Goal: Obtain resource: Obtain resource

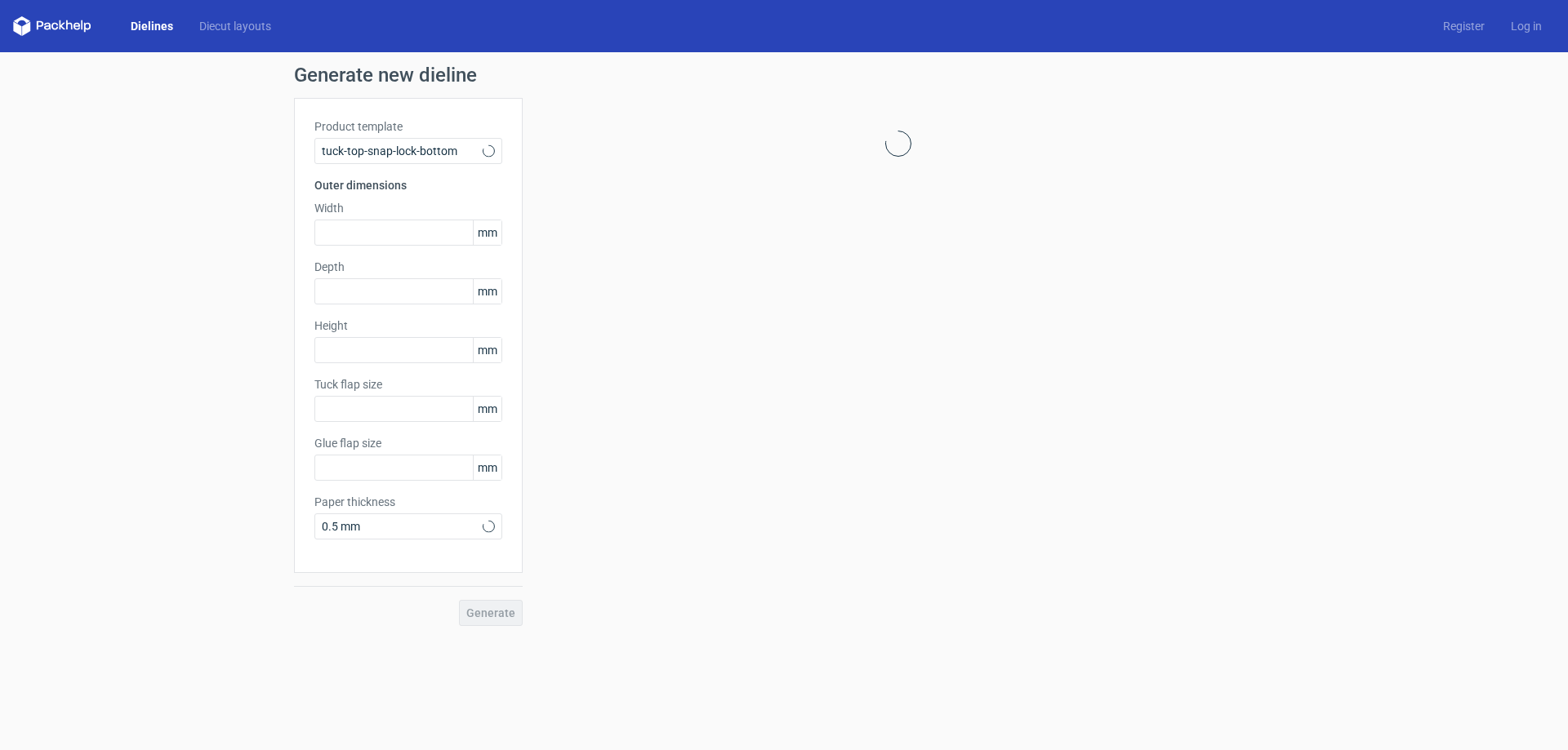
type input "15"
type input "10"
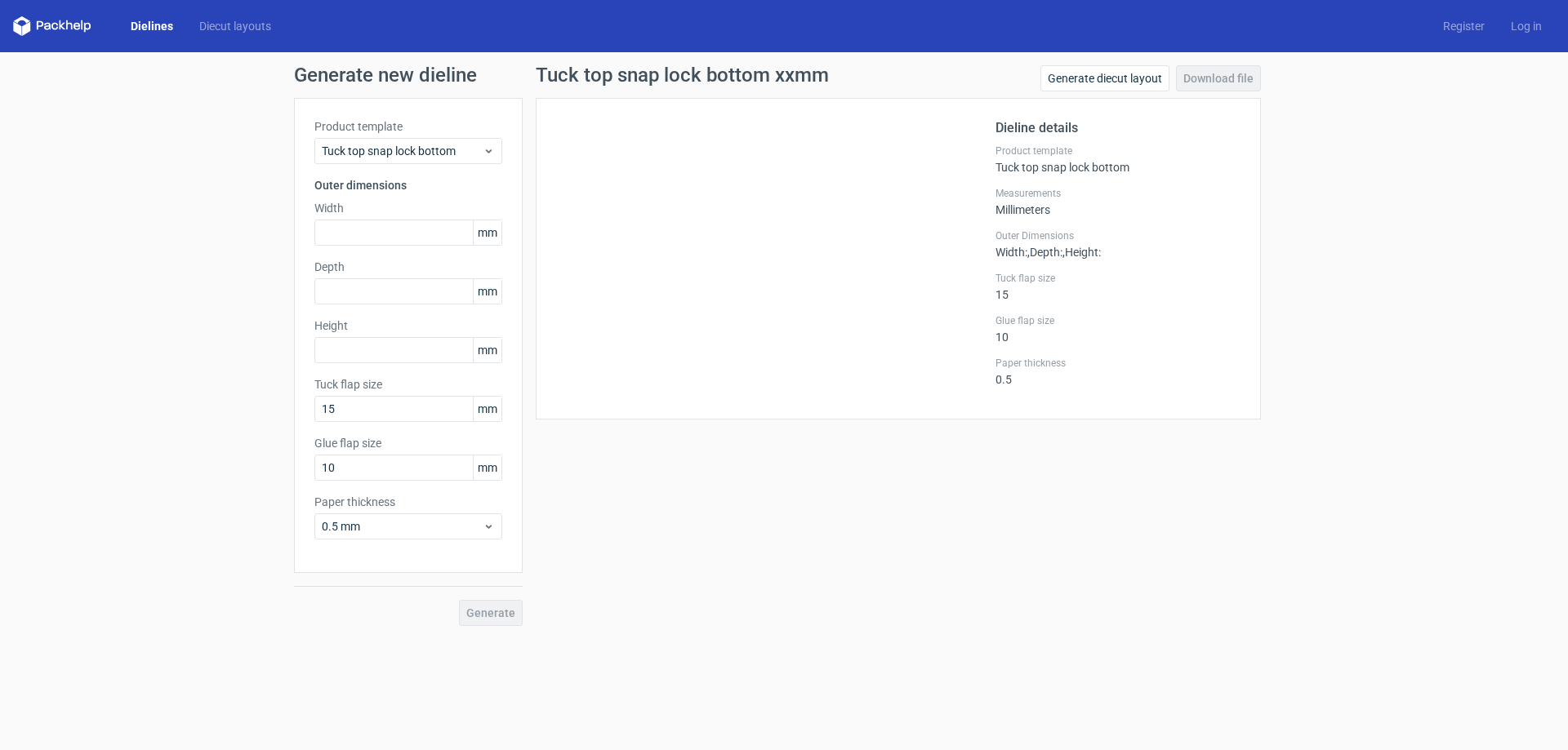
click at [495, 235] on span "mm" at bounding box center [487, 232] width 28 height 24
click at [490, 232] on span "mm" at bounding box center [487, 232] width 28 height 24
click at [420, 233] on input "text" at bounding box center [408, 232] width 188 height 26
type input "82"
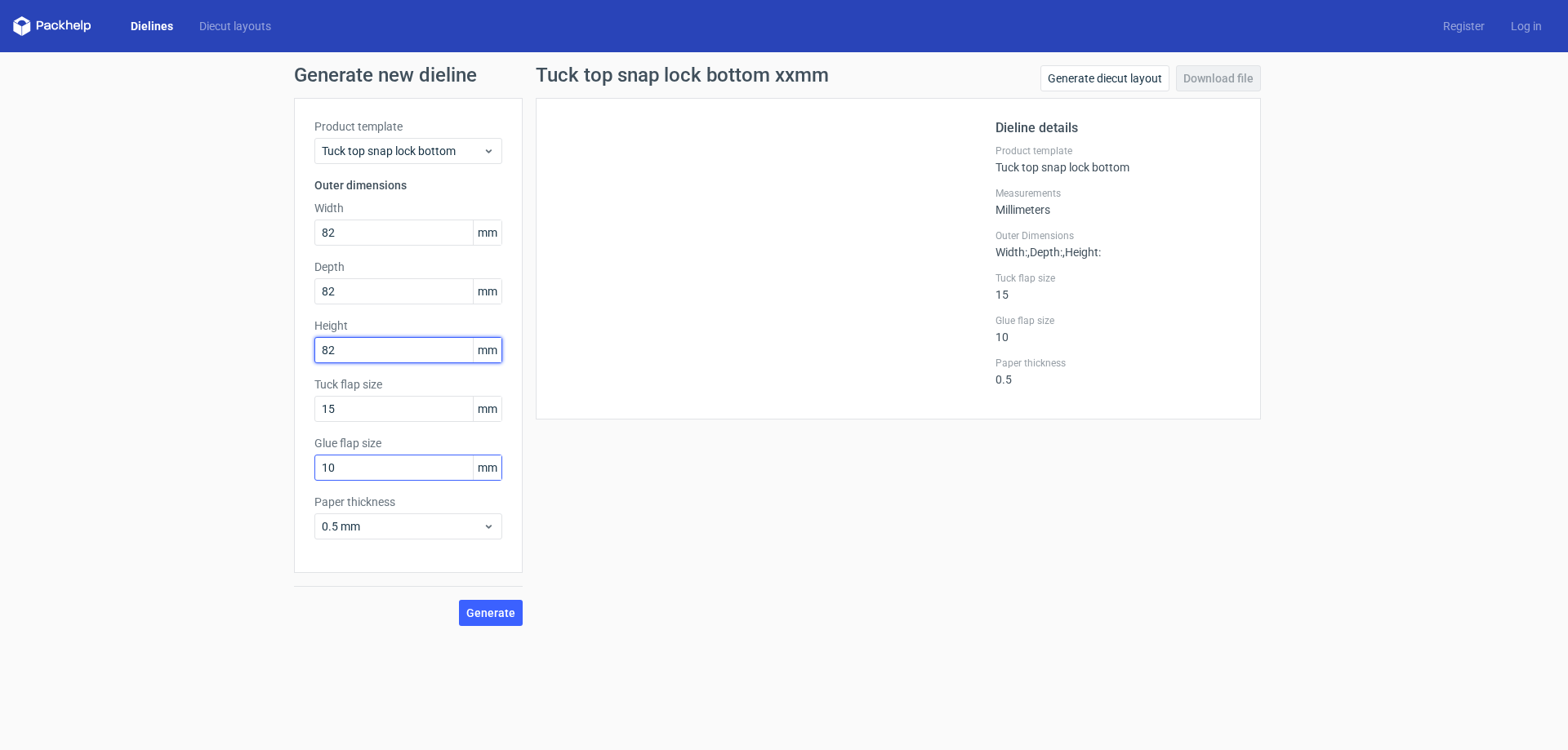
type input "82"
drag, startPoint x: 410, startPoint y: 463, endPoint x: 270, endPoint y: 463, distance: 140.0
click at [270, 463] on div "Generate new dieline Product template Tuck top snap lock bottom Outer dimension…" at bounding box center [784, 346] width 1568 height 587
type input "12"
drag, startPoint x: 371, startPoint y: 409, endPoint x: 283, endPoint y: 412, distance: 88.1
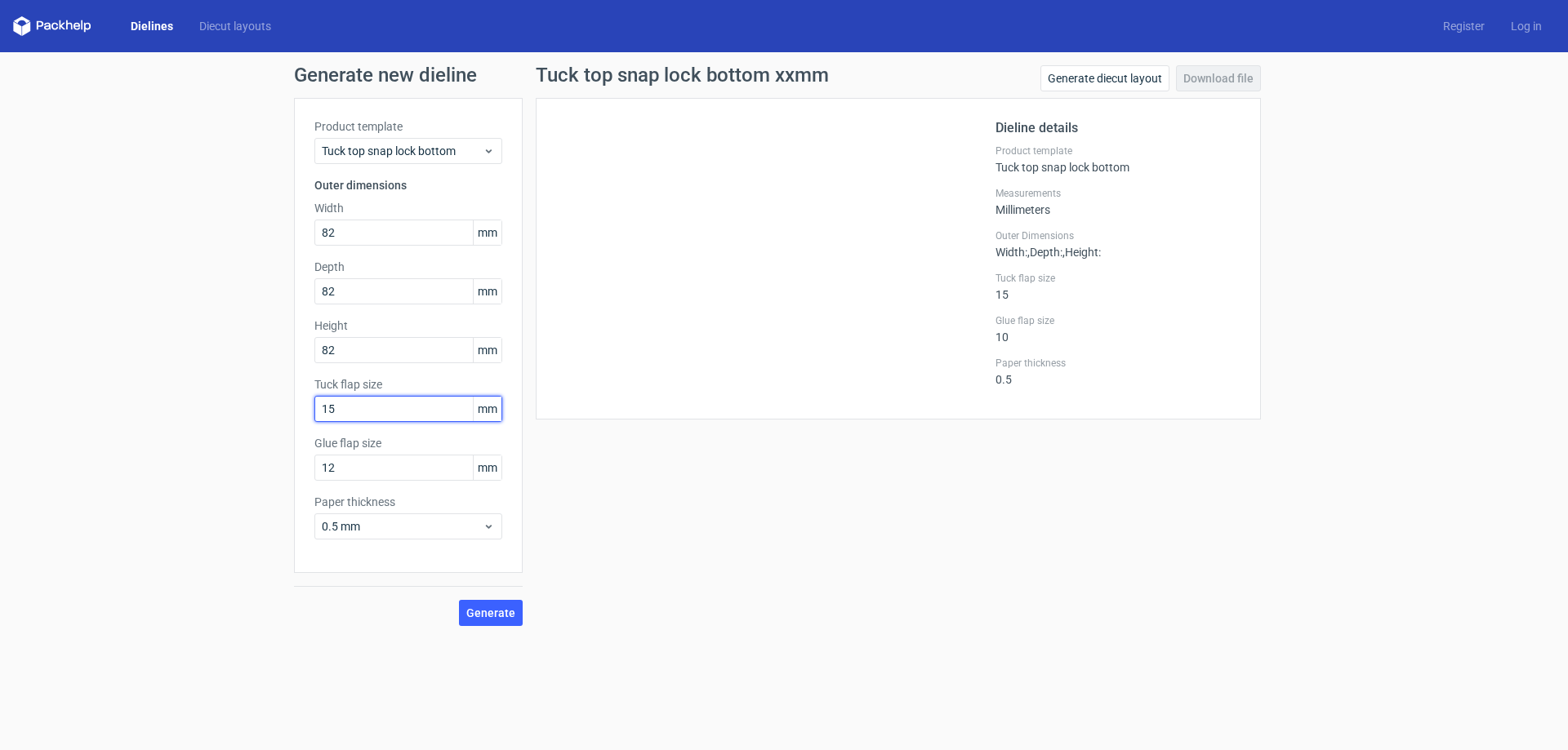
click at [283, 412] on div "Generate new dieline Product template Tuck top snap lock bottom Outer dimension…" at bounding box center [784, 346] width 1568 height 587
click at [494, 614] on span "Generate" at bounding box center [490, 613] width 49 height 12
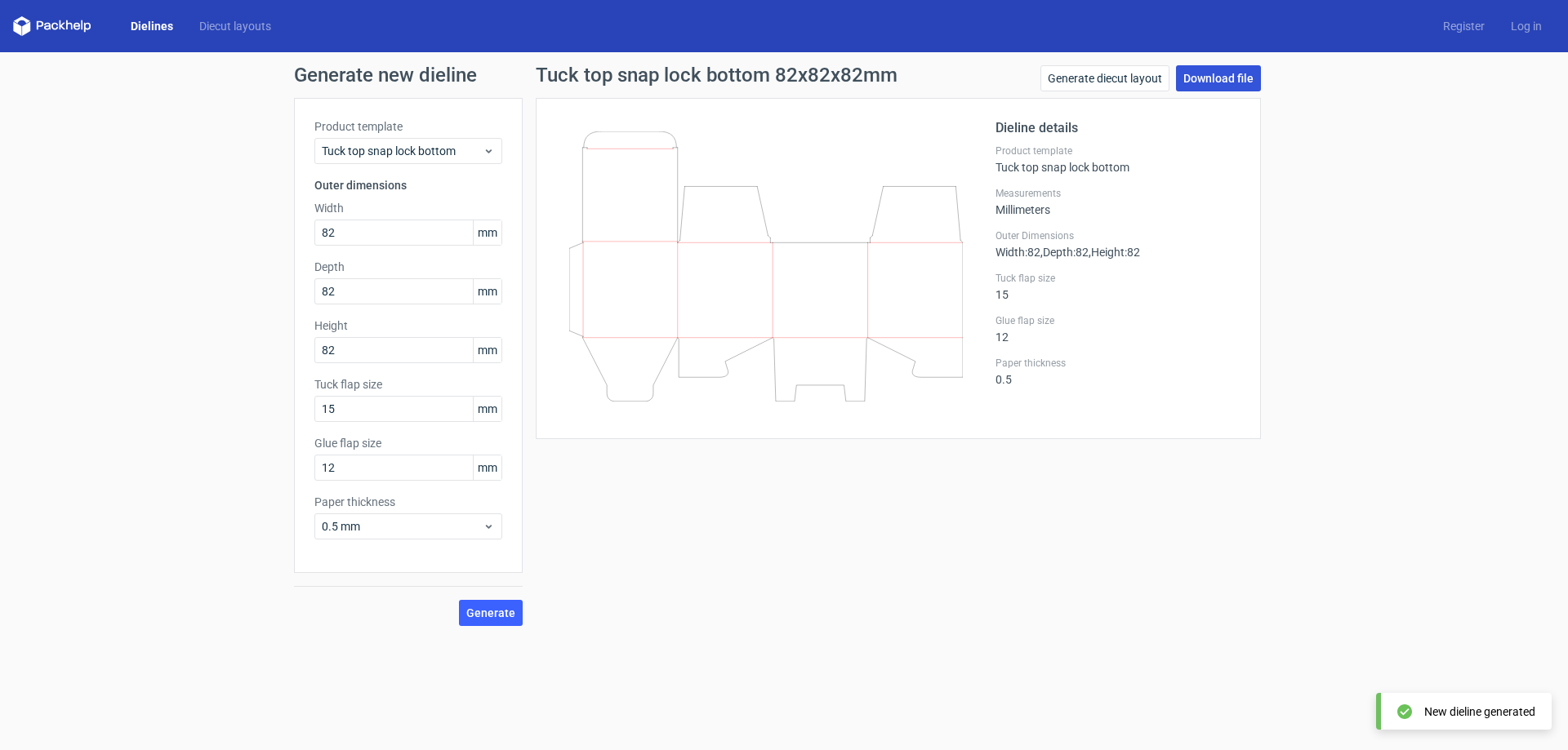
click at [1219, 80] on link "Download file" at bounding box center [1218, 78] width 85 height 26
click at [451, 151] on span "Tuck top snap lock bottom" at bounding box center [402, 151] width 161 height 17
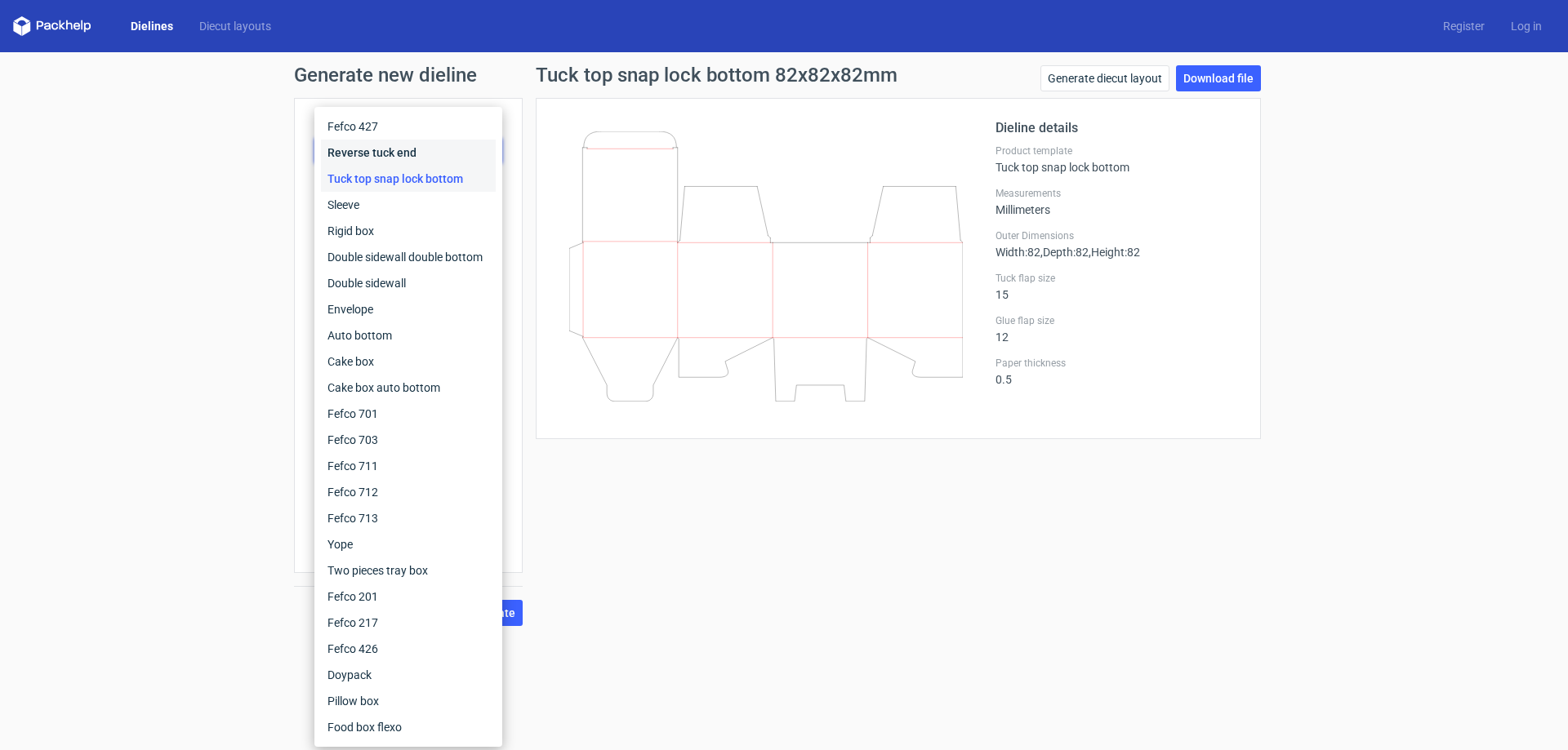
click at [403, 150] on div "Reverse tuck end" at bounding box center [408, 152] width 174 height 26
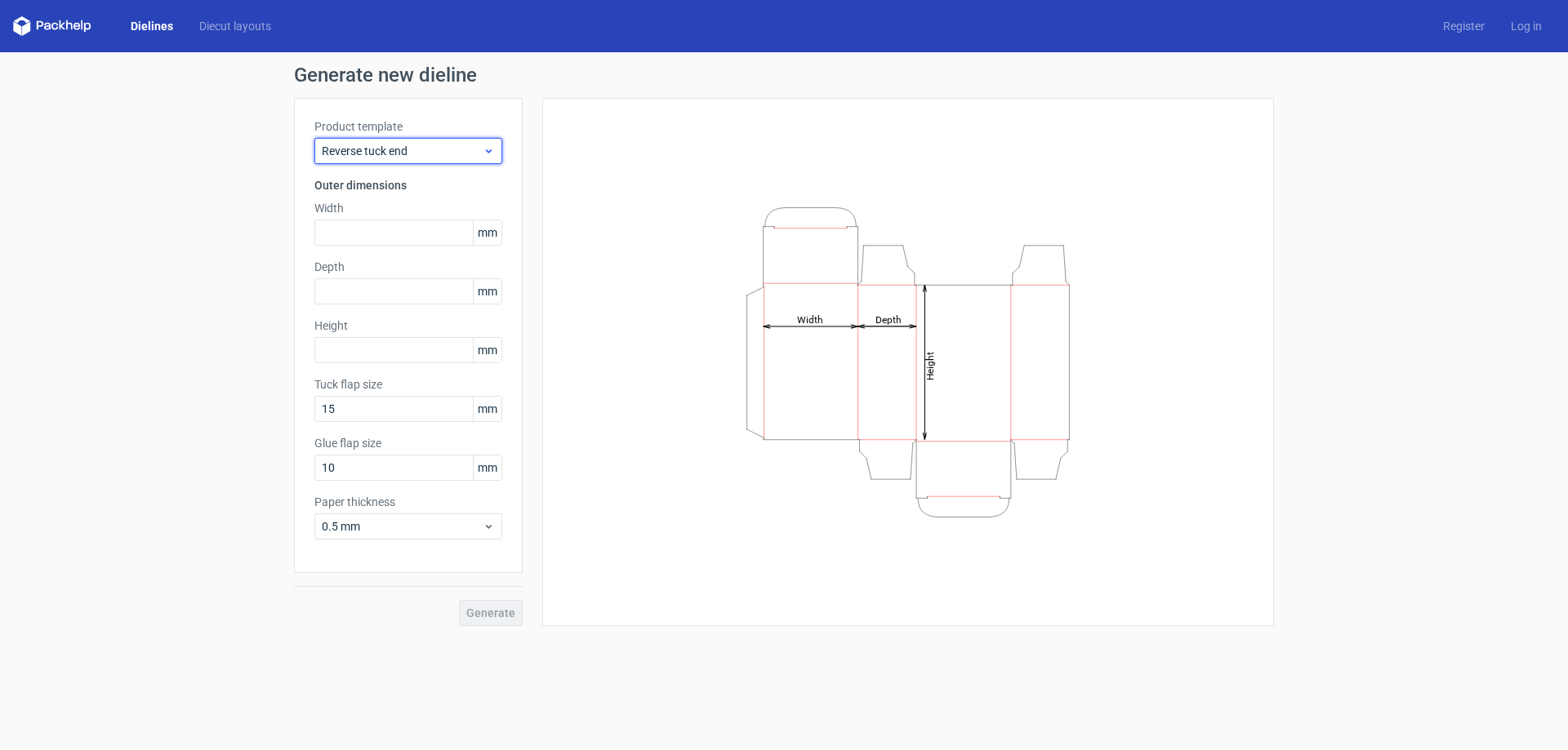
click at [440, 152] on span "Reverse tuck end" at bounding box center [402, 151] width 161 height 17
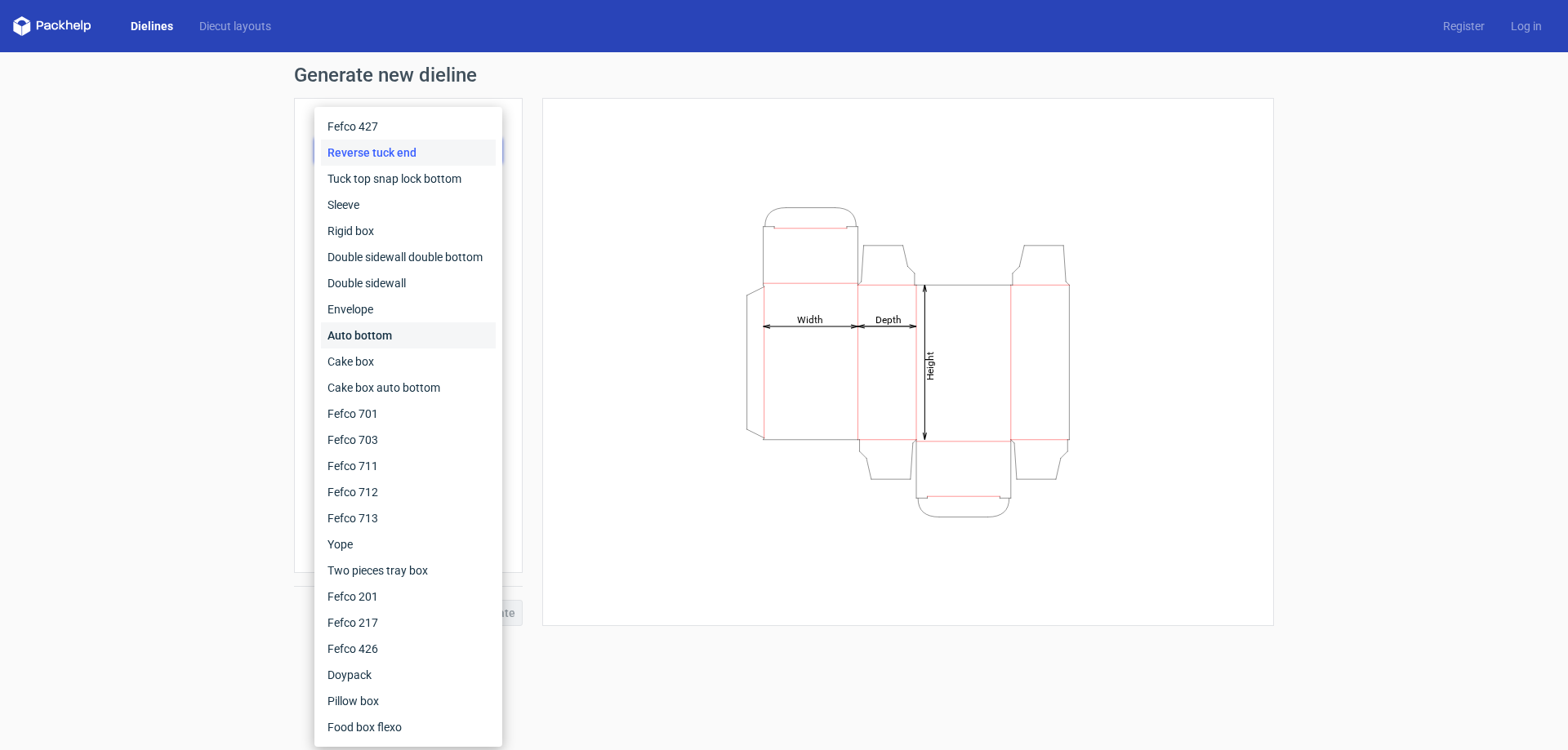
click at [394, 333] on div "Auto bottom" at bounding box center [408, 335] width 174 height 26
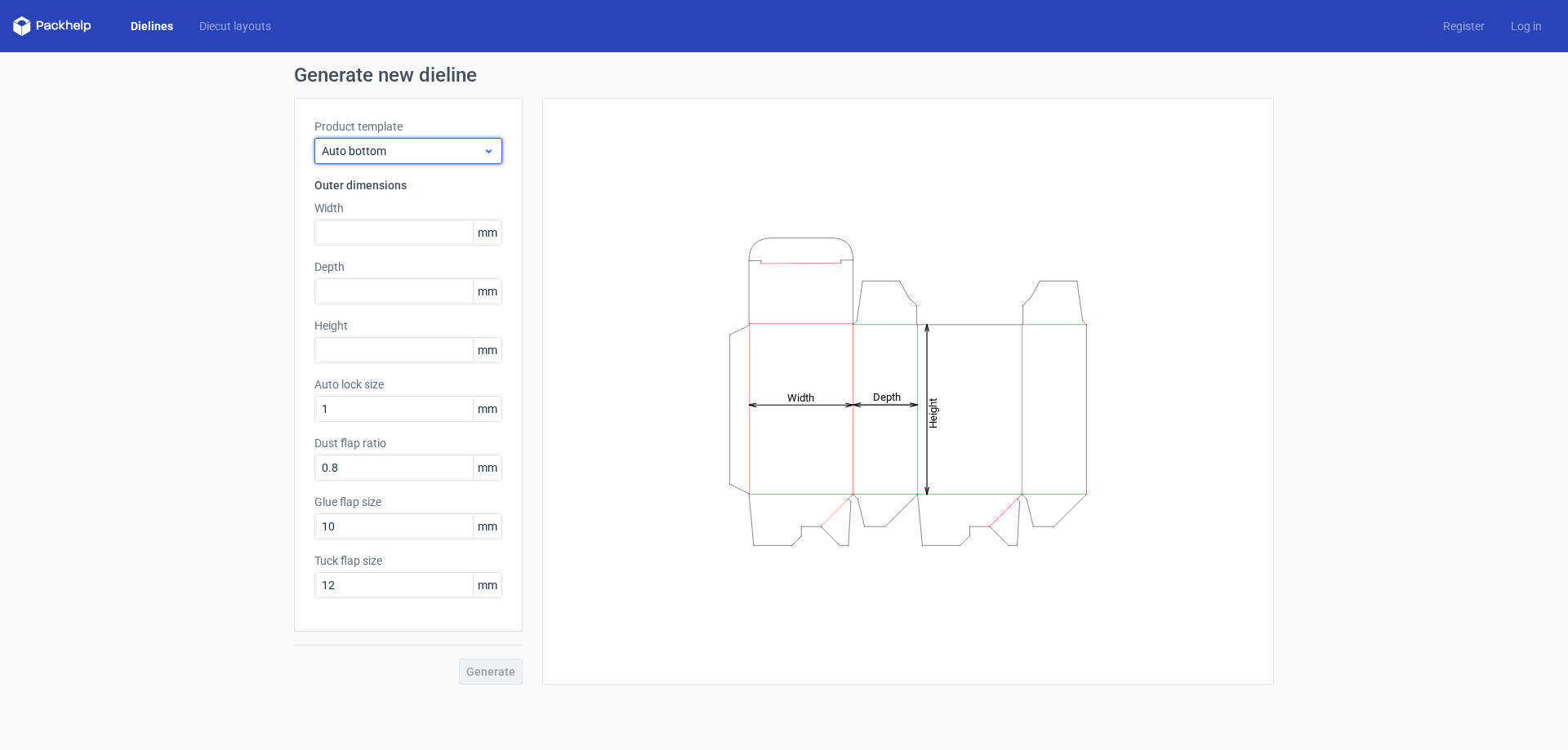
click at [433, 154] on span "Auto bottom" at bounding box center [402, 151] width 161 height 17
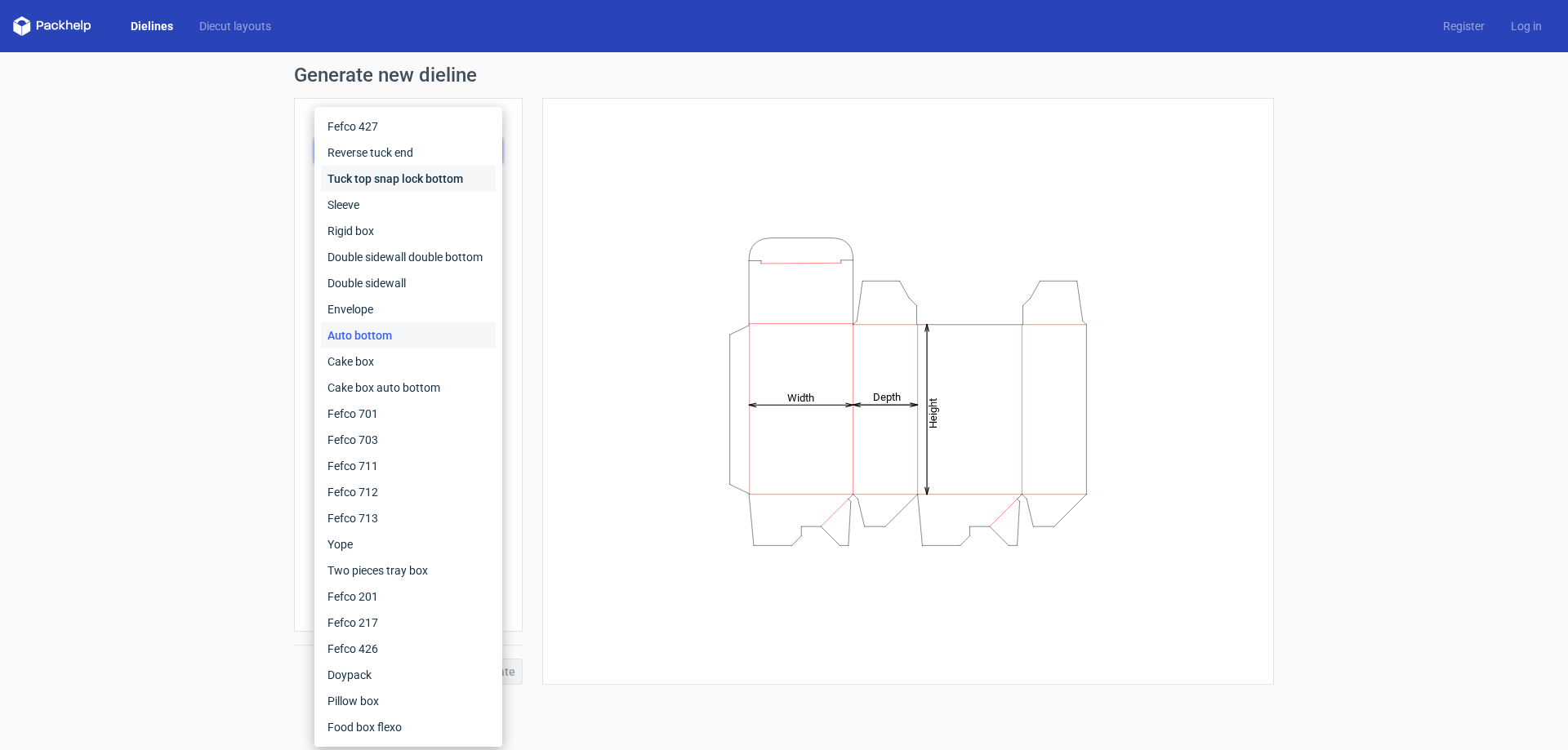
click at [435, 181] on div "Tuck top snap lock bottom" at bounding box center [408, 178] width 174 height 26
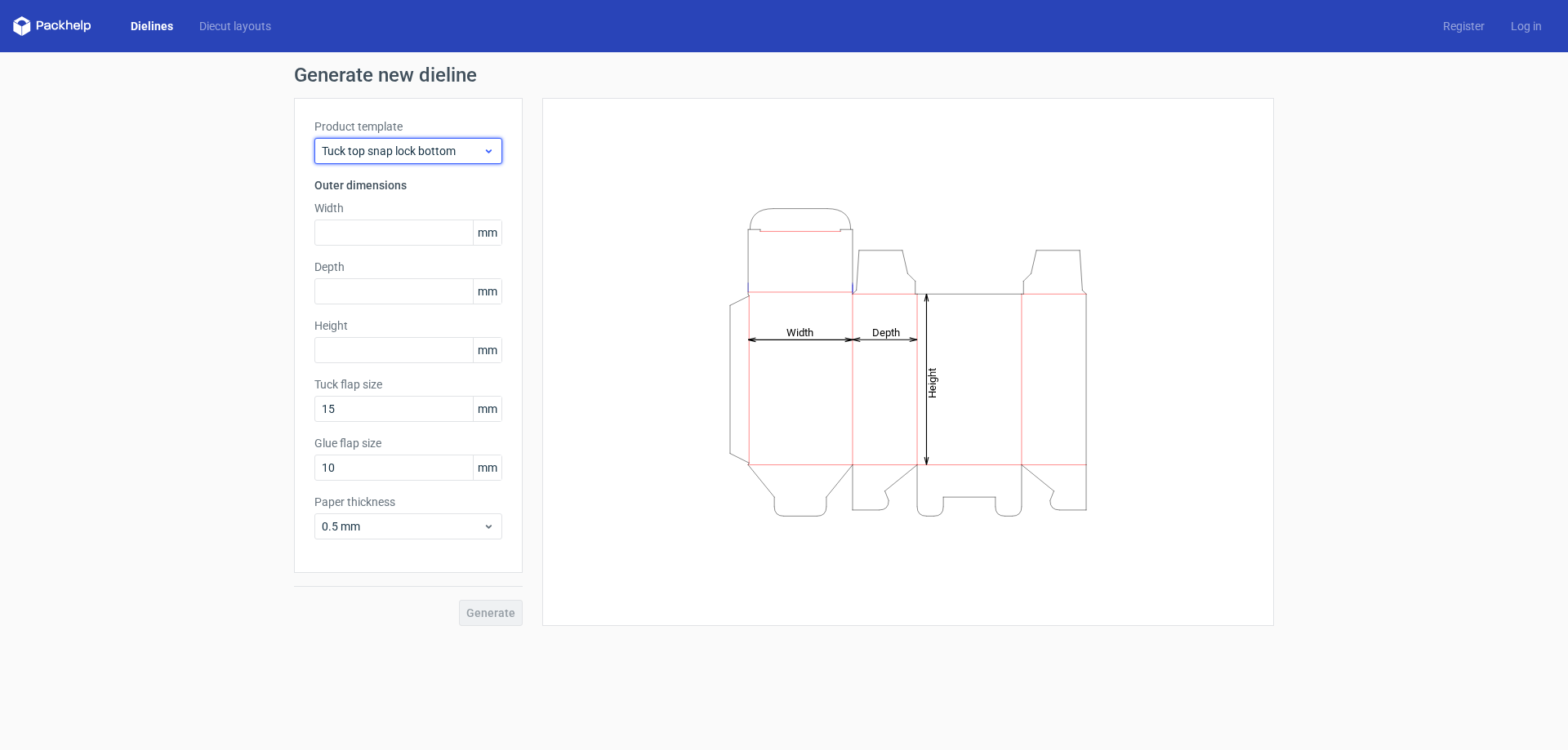
click at [401, 157] on span "Tuck top snap lock bottom" at bounding box center [402, 151] width 161 height 17
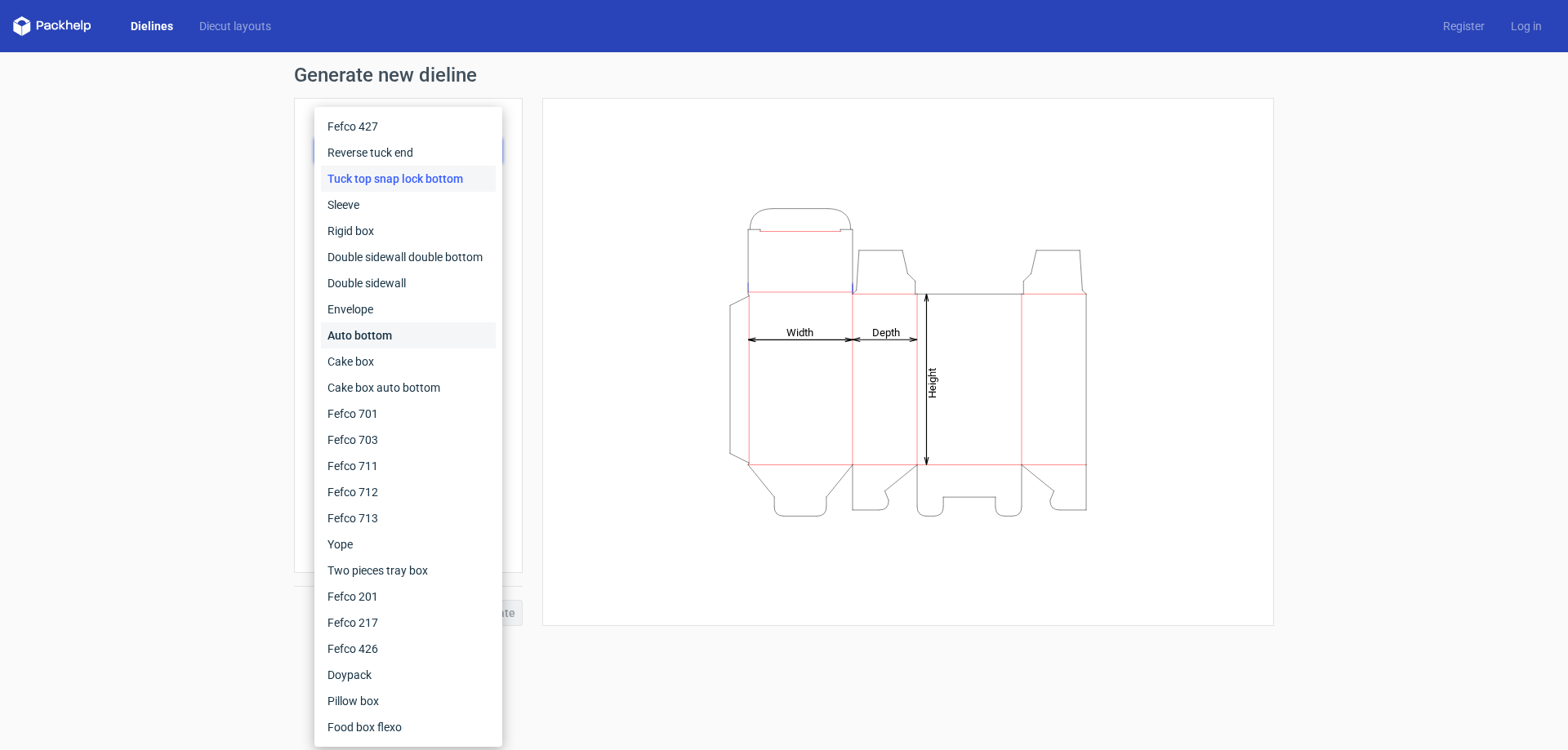
click at [414, 331] on div "Auto bottom" at bounding box center [408, 335] width 174 height 26
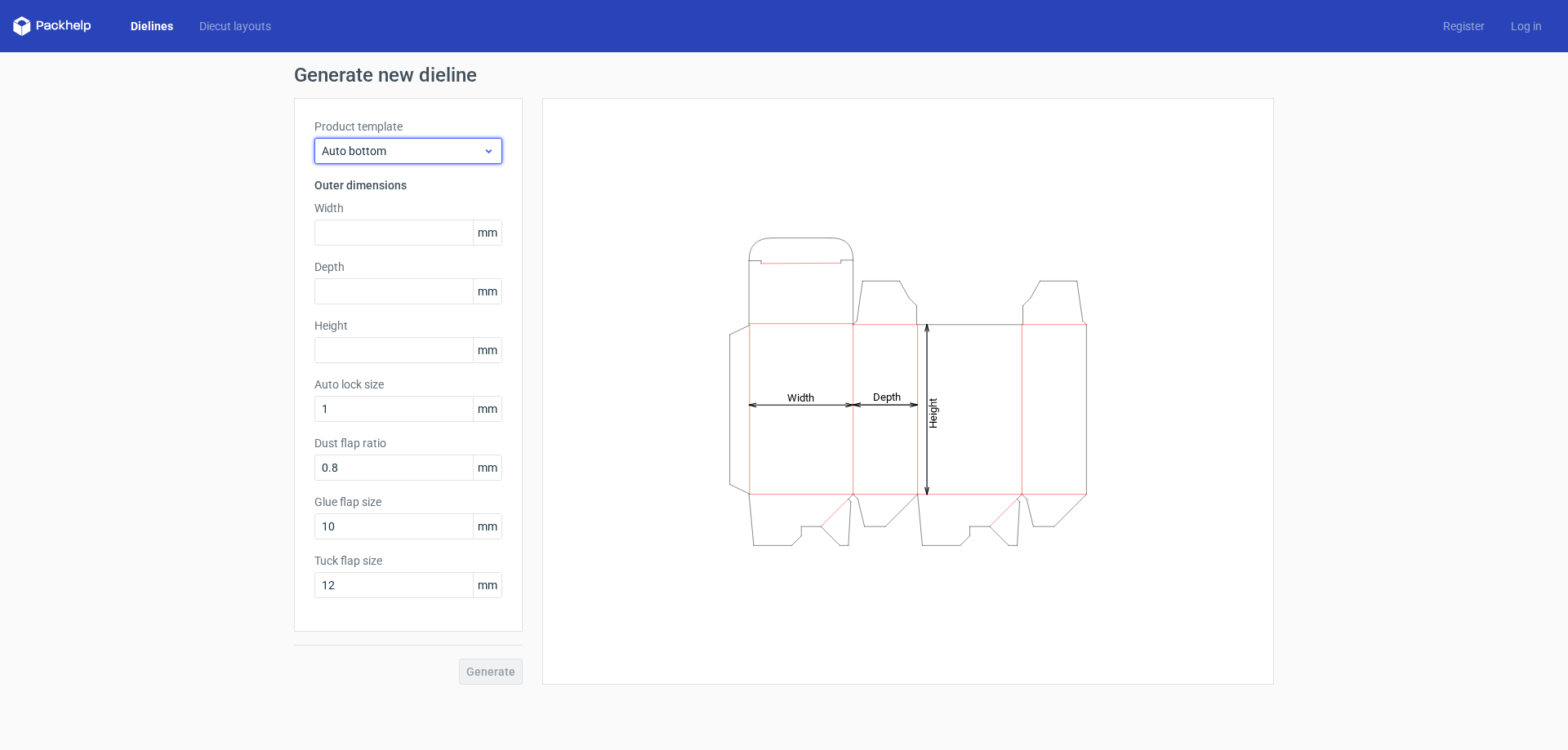
click at [455, 154] on span "Auto bottom" at bounding box center [402, 151] width 161 height 17
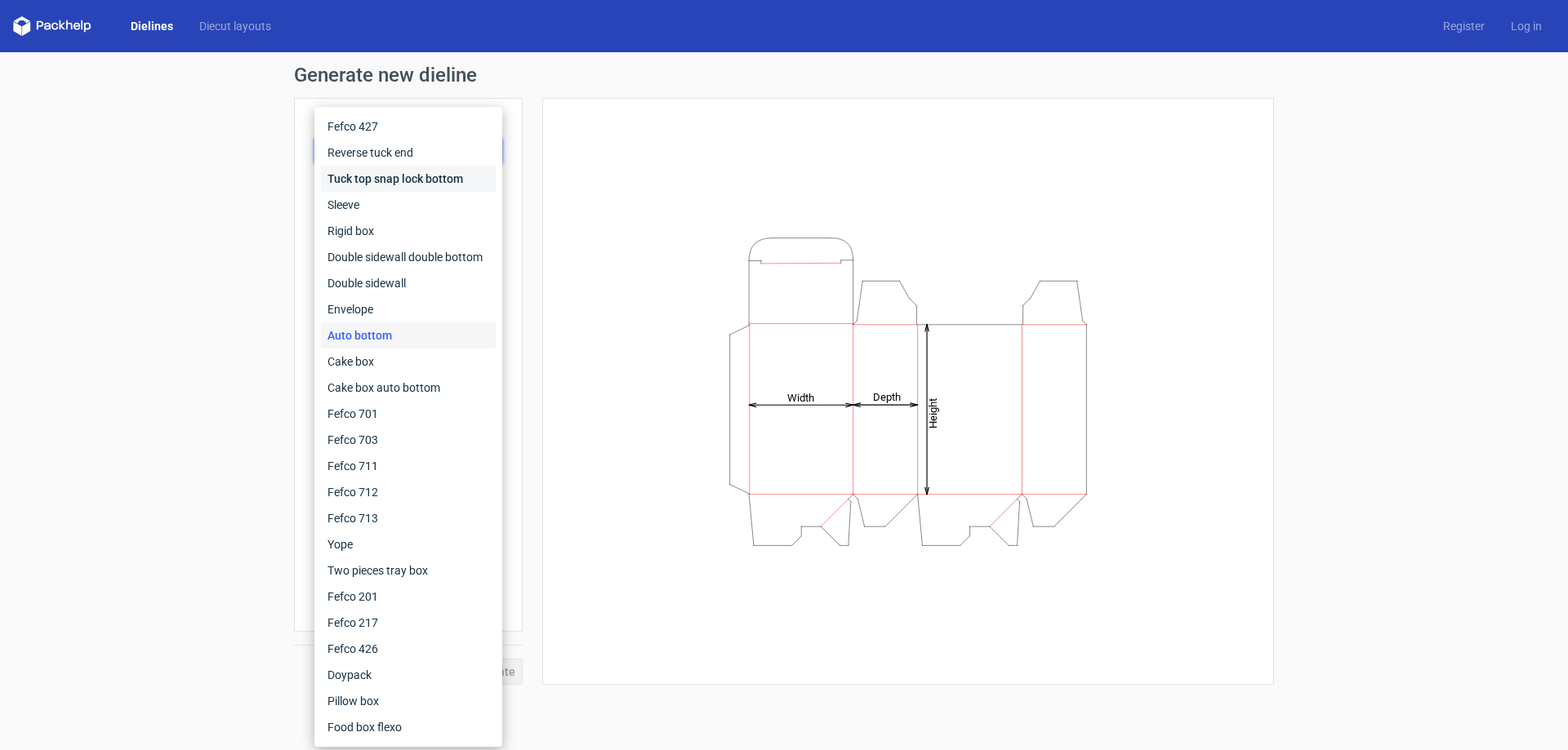
click at [435, 179] on div "Tuck top snap lock bottom" at bounding box center [408, 178] width 174 height 26
